Goal: Information Seeking & Learning: Learn about a topic

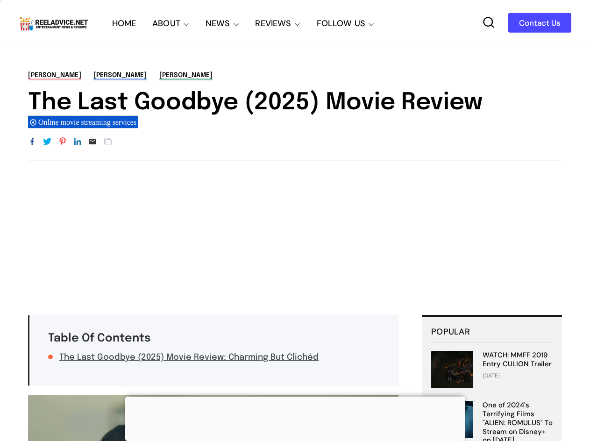
drag, startPoint x: 28, startPoint y: 94, endPoint x: 481, endPoint y: 102, distance: 453.7
click at [481, 102] on div "[PERSON_NAME] [PERSON_NAME] The Last Goodbye (2025) Movie Review Online movie s…" at bounding box center [295, 116] width 590 height 90
copy h1 "The Last Goodbye (2025) Movie Review"
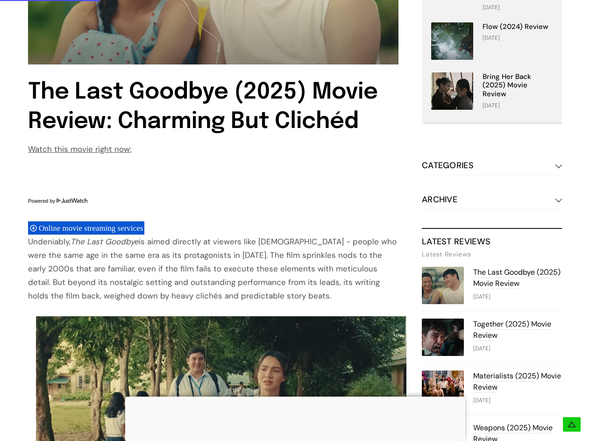
scroll to position [561, 0]
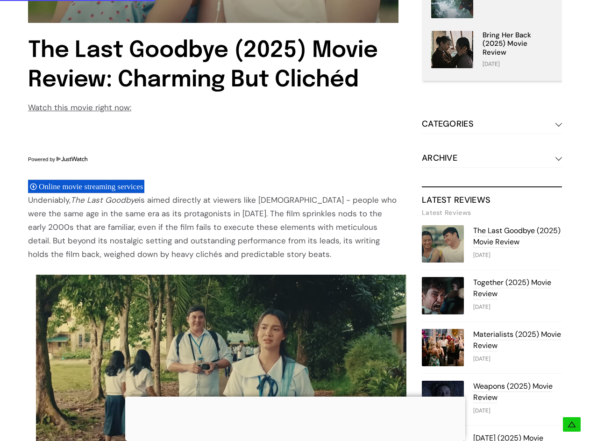
click at [43, 204] on div "Undeniably, The Last Goodbye is aimed directly at viewers like us - people who …" at bounding box center [213, 227] width 370 height 68
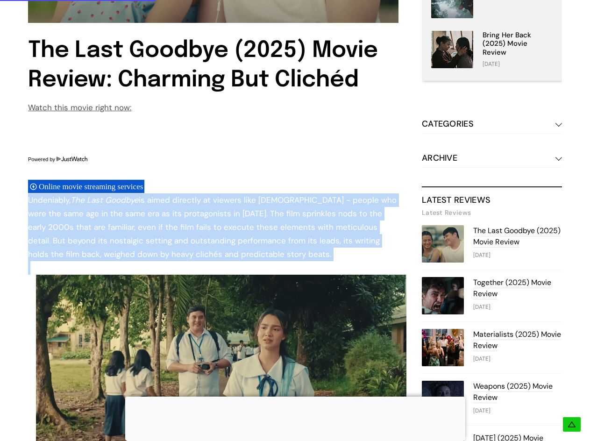
drag, startPoint x: 43, startPoint y: 204, endPoint x: 212, endPoint y: 249, distance: 174.1
click at [212, 249] on div "Undeniably, The Last Goodbye is aimed directly at viewers like us - people who …" at bounding box center [213, 227] width 370 height 68
copy div "Undeniably, The Last Goodbye is aimed directly at viewers like us - people who …"
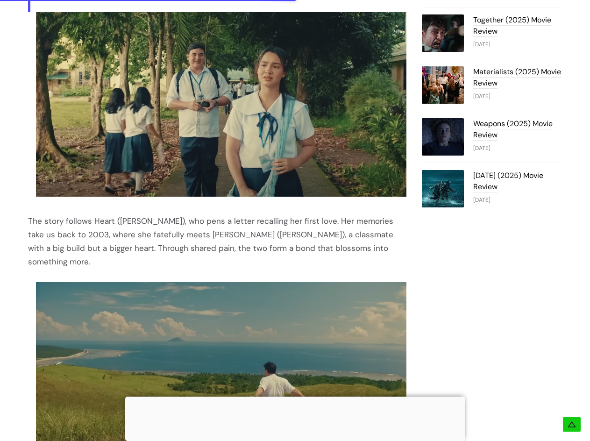
scroll to position [981, 0]
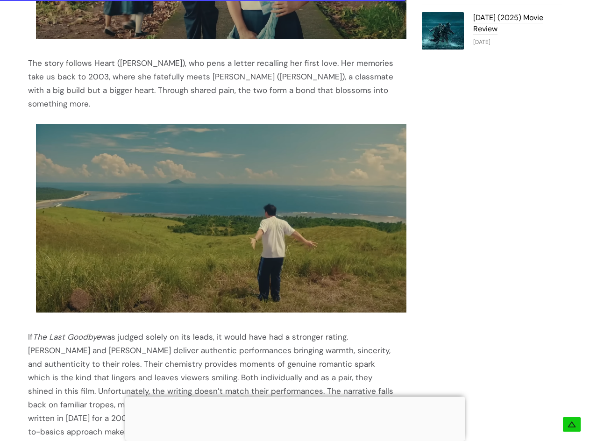
click at [27, 61] on div "Table Of Contents The Last Goodbye (2025) Movie Review: Charming But Clichéd Th…" at bounding box center [295, 114] width 590 height 1560
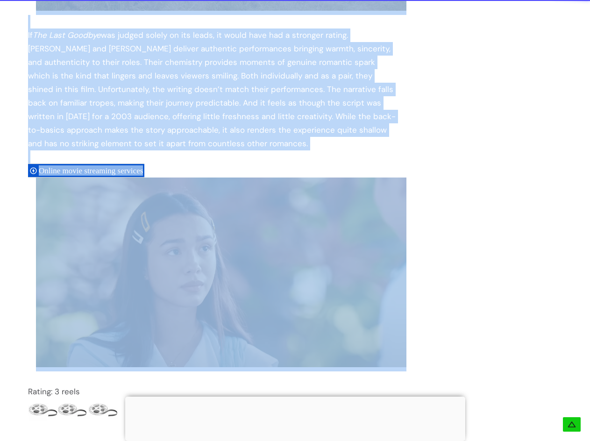
scroll to position [1261, 0]
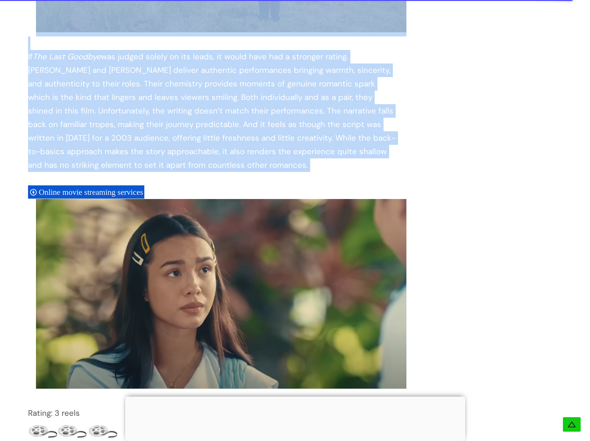
drag, startPoint x: 27, startPoint y: 61, endPoint x: 234, endPoint y: 154, distance: 226.3
copy div "Lor ipsum dolorsi Ametc (Adipisci Elitsedd), eiu temp i utlabo etdolorem ali en…"
click at [196, 92] on div "If The Last Goodbye was judged solely on its leads, it would have had a stronge…" at bounding box center [213, 124] width 370 height 149
